Goal: Task Accomplishment & Management: Manage account settings

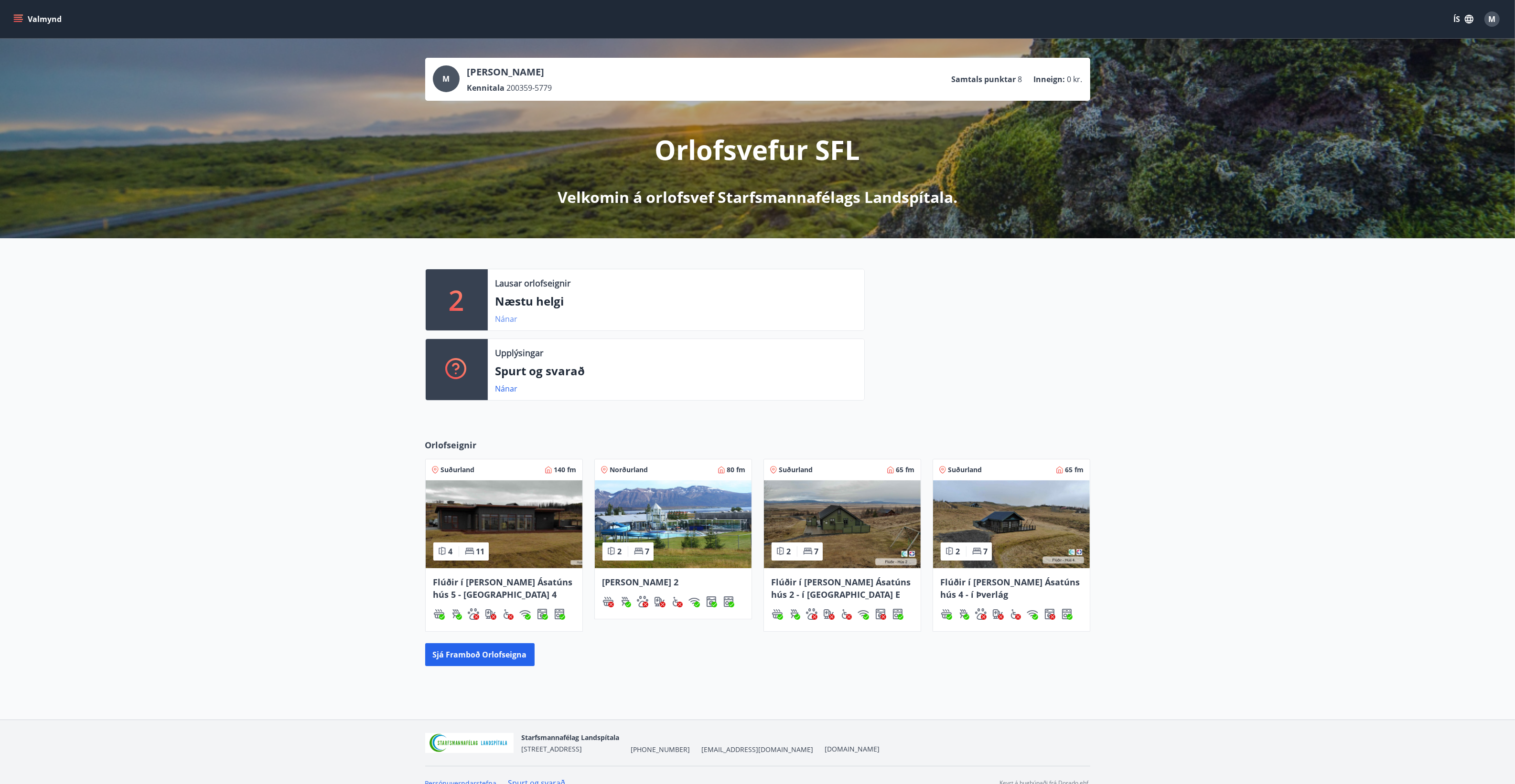
click at [514, 320] on link "Nánar" at bounding box center [507, 319] width 23 height 11
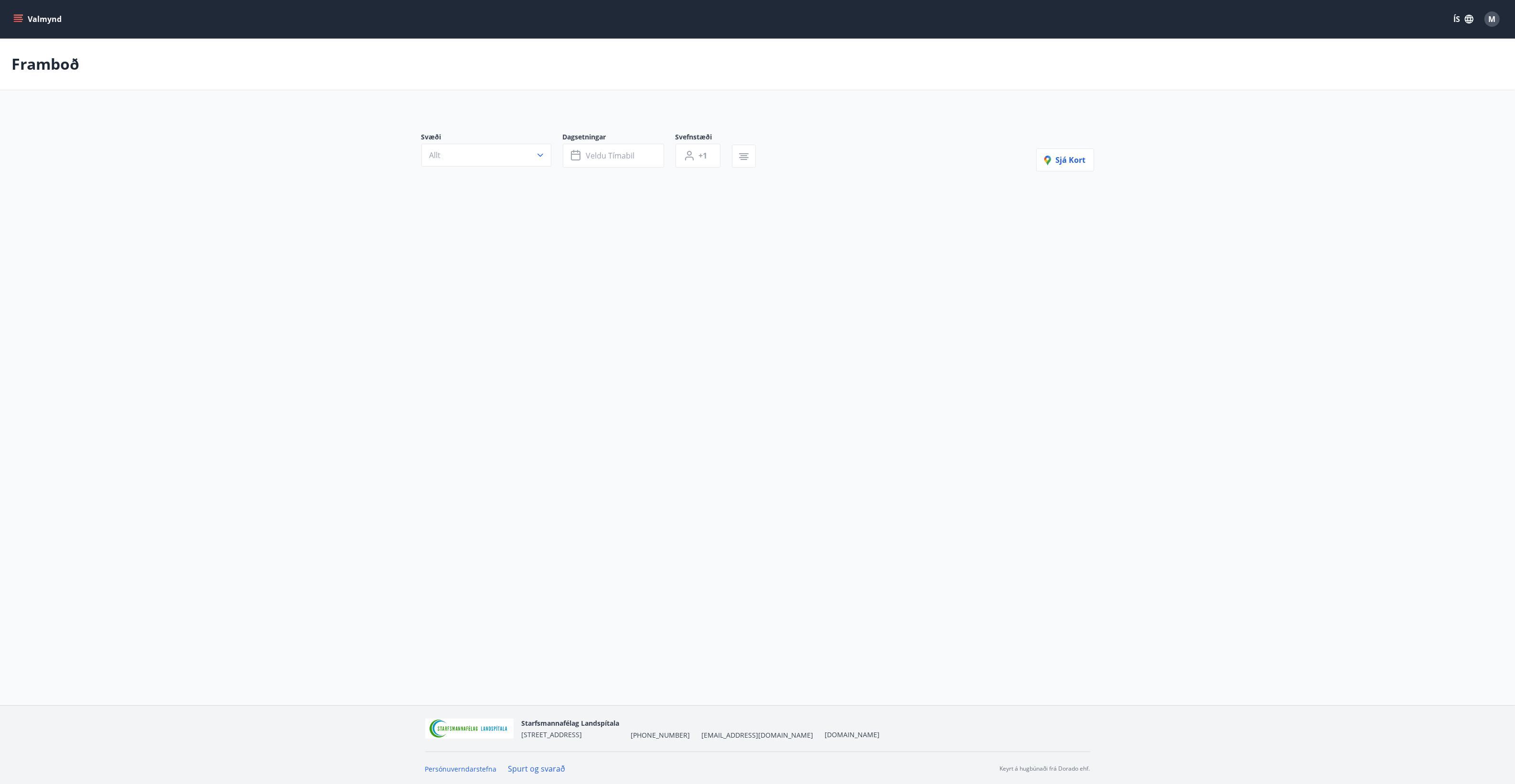
type input "*"
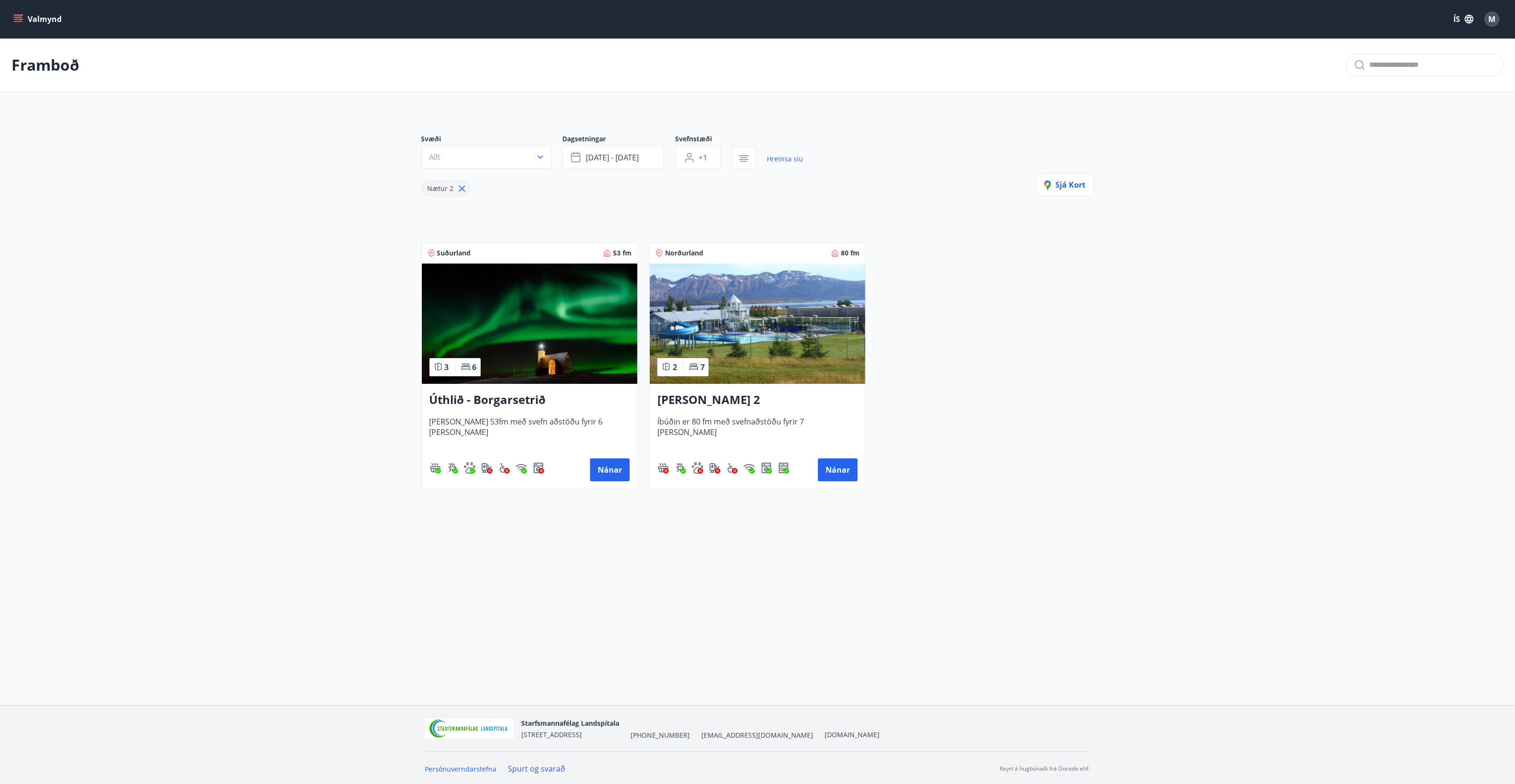
click at [1495, 17] on span "M" at bounding box center [1492, 19] width 7 height 11
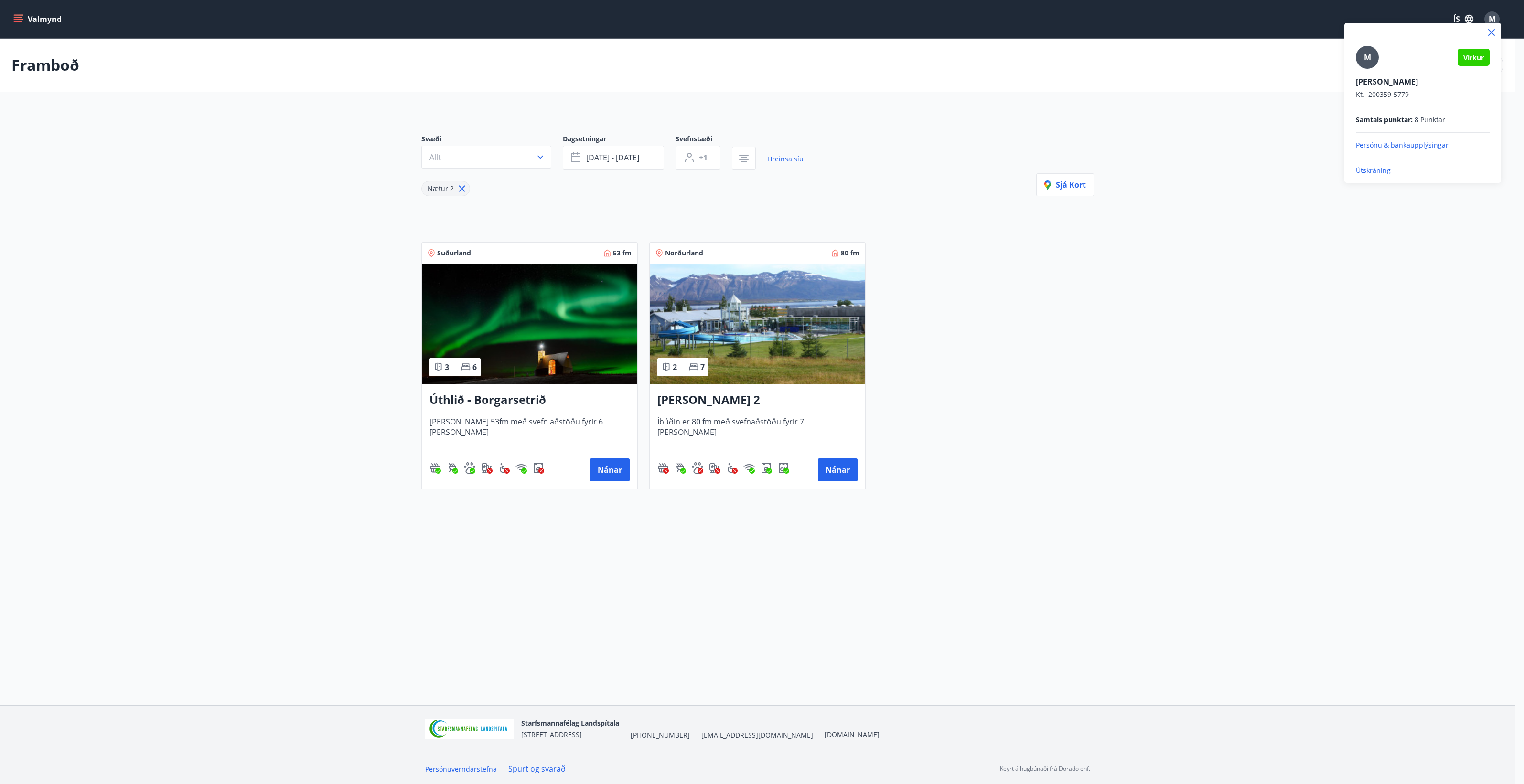
click at [1372, 172] on p "Útskráning" at bounding box center [1422, 170] width 134 height 10
